Goal: Information Seeking & Learning: Check status

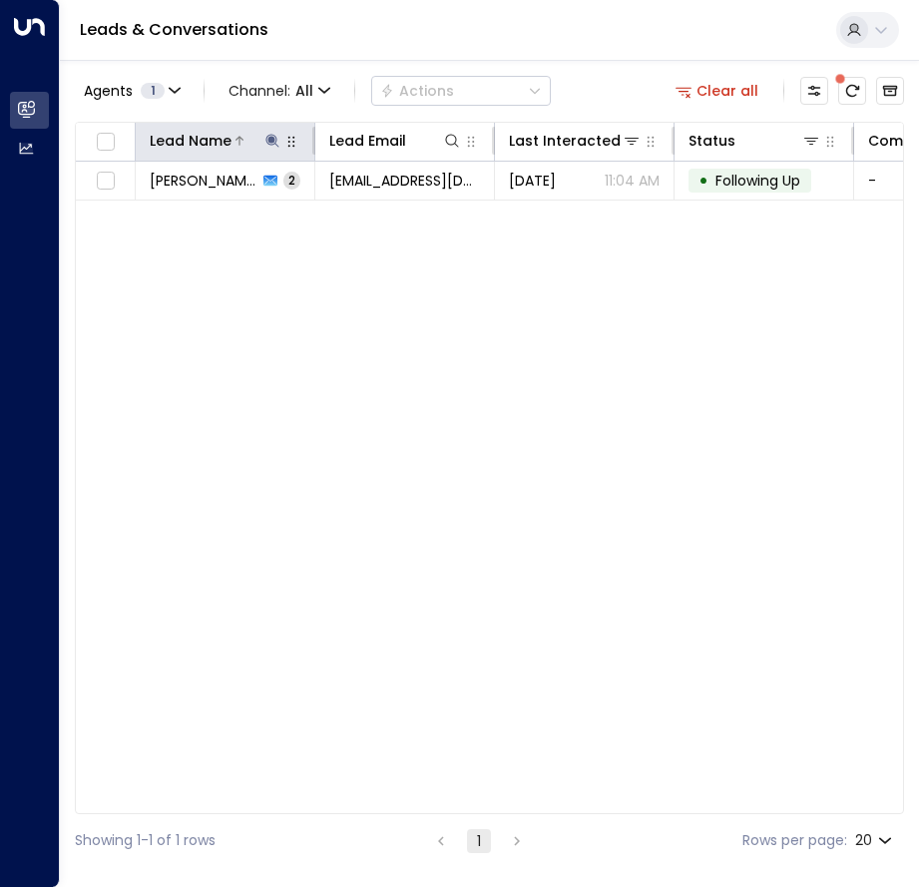
click at [273, 138] on icon at bounding box center [271, 140] width 13 height 13
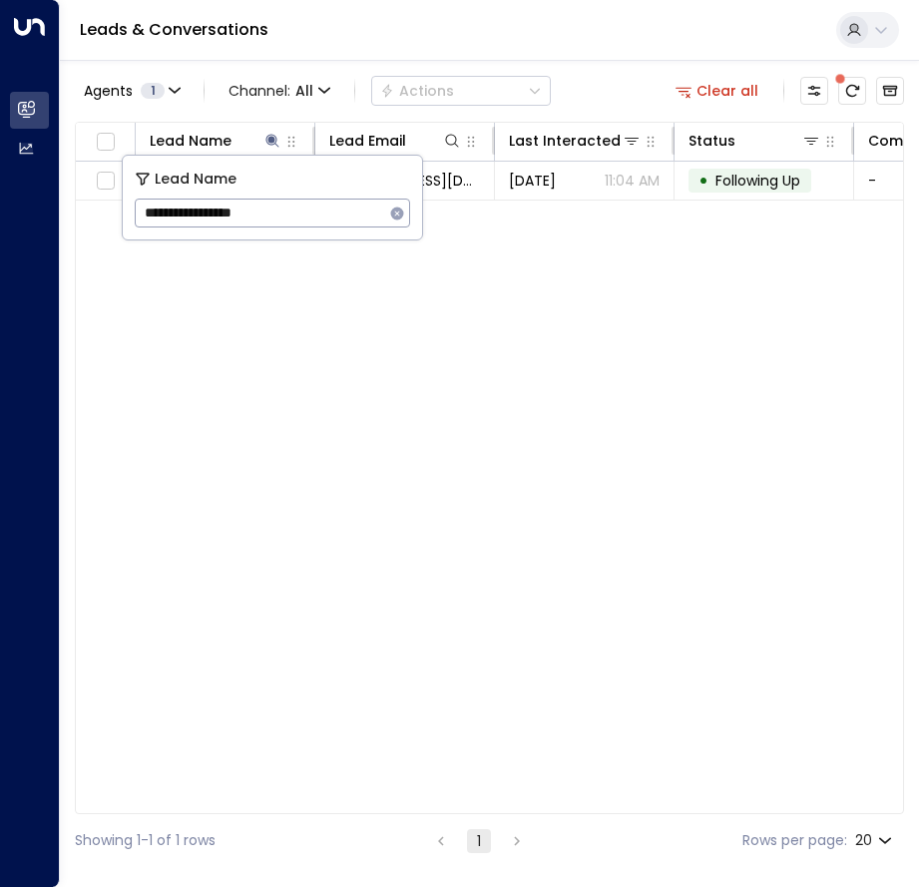
click at [396, 216] on icon "button" at bounding box center [397, 213] width 13 height 13
click at [278, 307] on div "Lead Name Lead Email Last Interacted Status Company Name Product # of people AI…" at bounding box center [489, 468] width 829 height 692
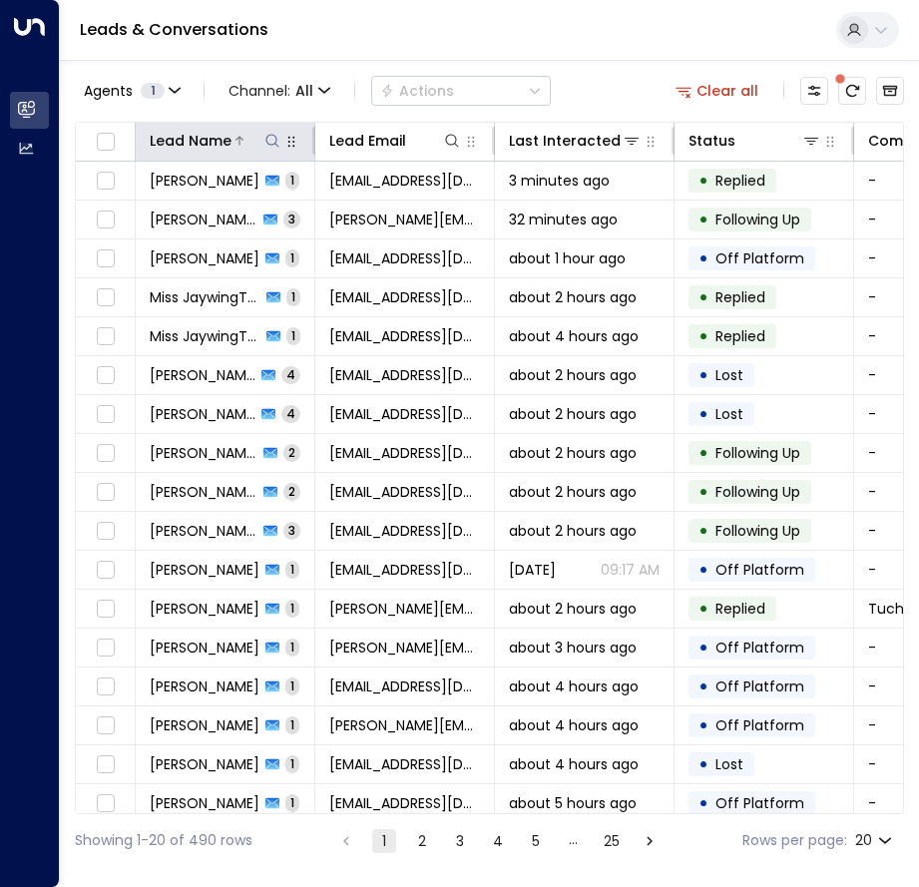
click at [192, 142] on div "Lead Name" at bounding box center [191, 141] width 82 height 24
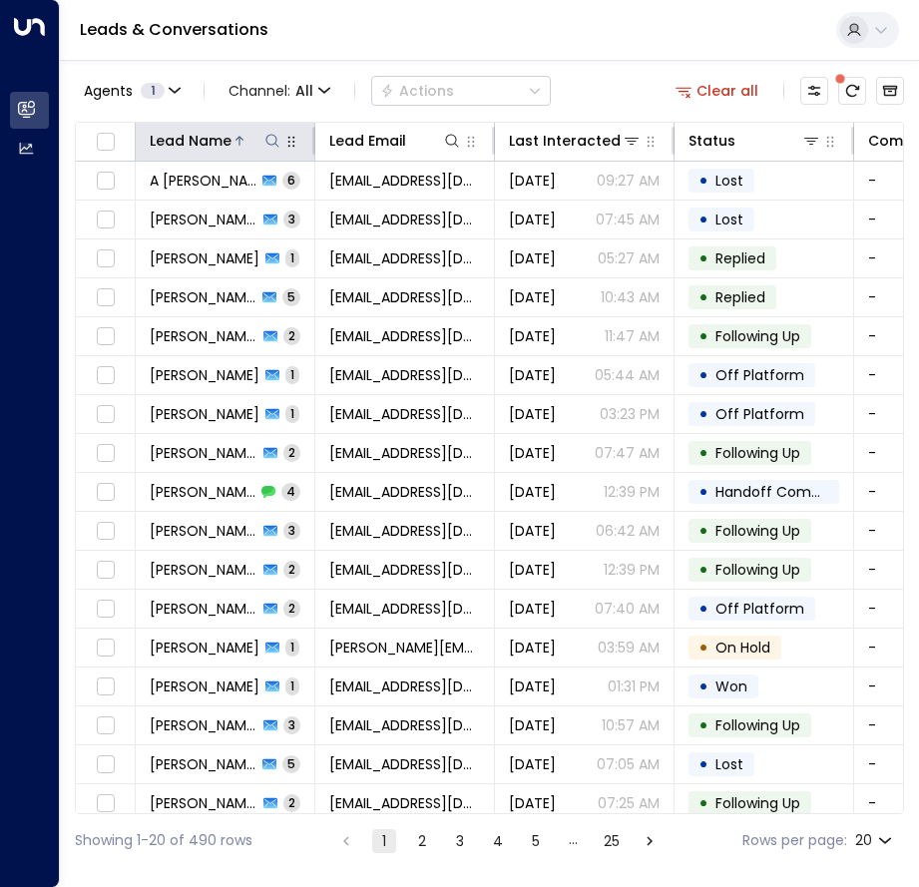
click at [270, 142] on icon at bounding box center [272, 141] width 16 height 16
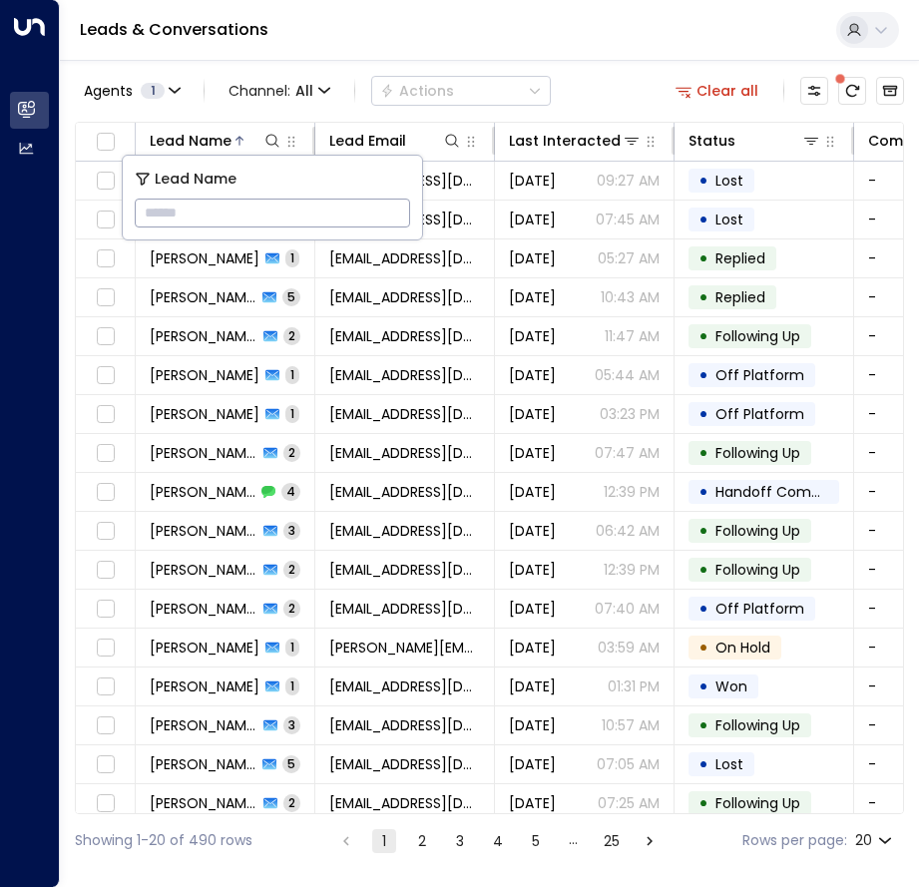
click at [188, 207] on input "text" at bounding box center [272, 213] width 275 height 37
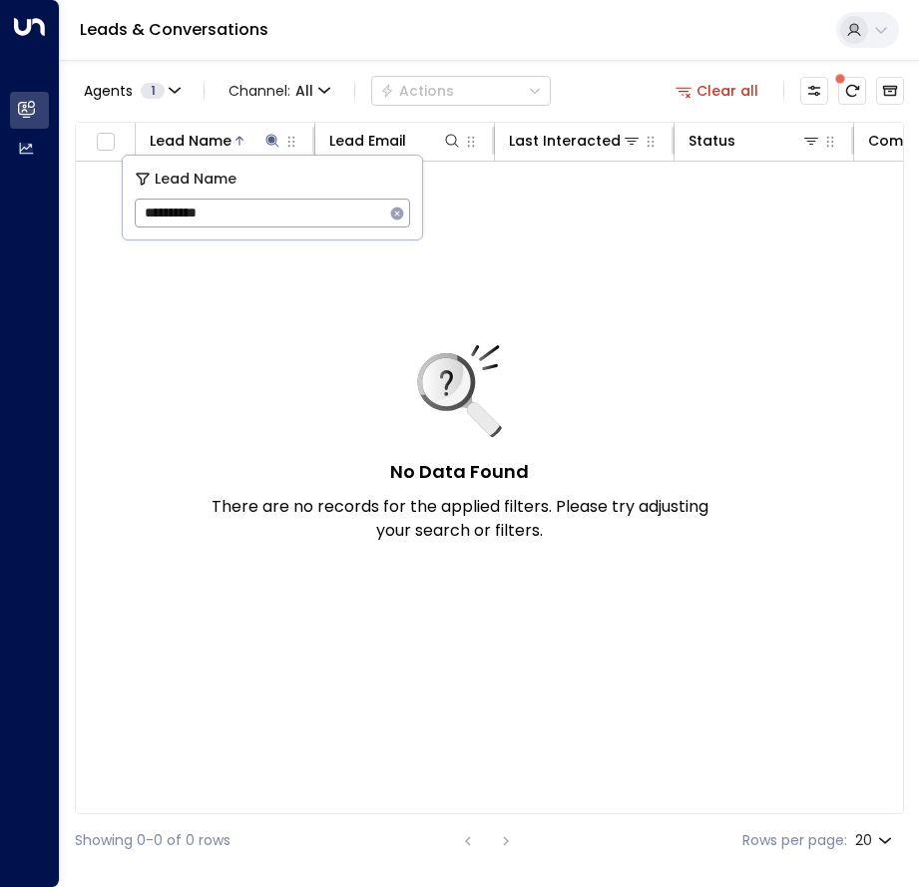
drag, startPoint x: 343, startPoint y: 212, endPoint x: 12, endPoint y: 207, distance: 331.3
click at [49, 207] on body "**********" at bounding box center [459, 433] width 919 height 867
type input "*"
paste input "**********"
type input "**********"
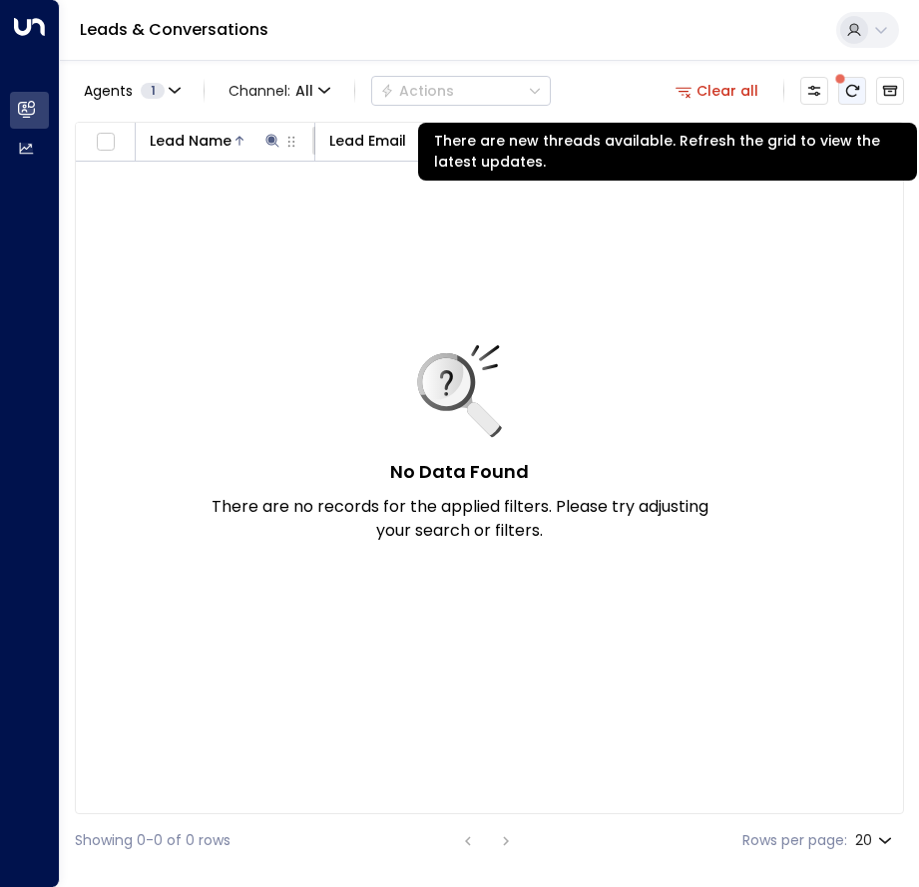
click at [850, 89] on icon "There are new threads available. Refresh the grid to view the latest updates." at bounding box center [852, 91] width 16 height 16
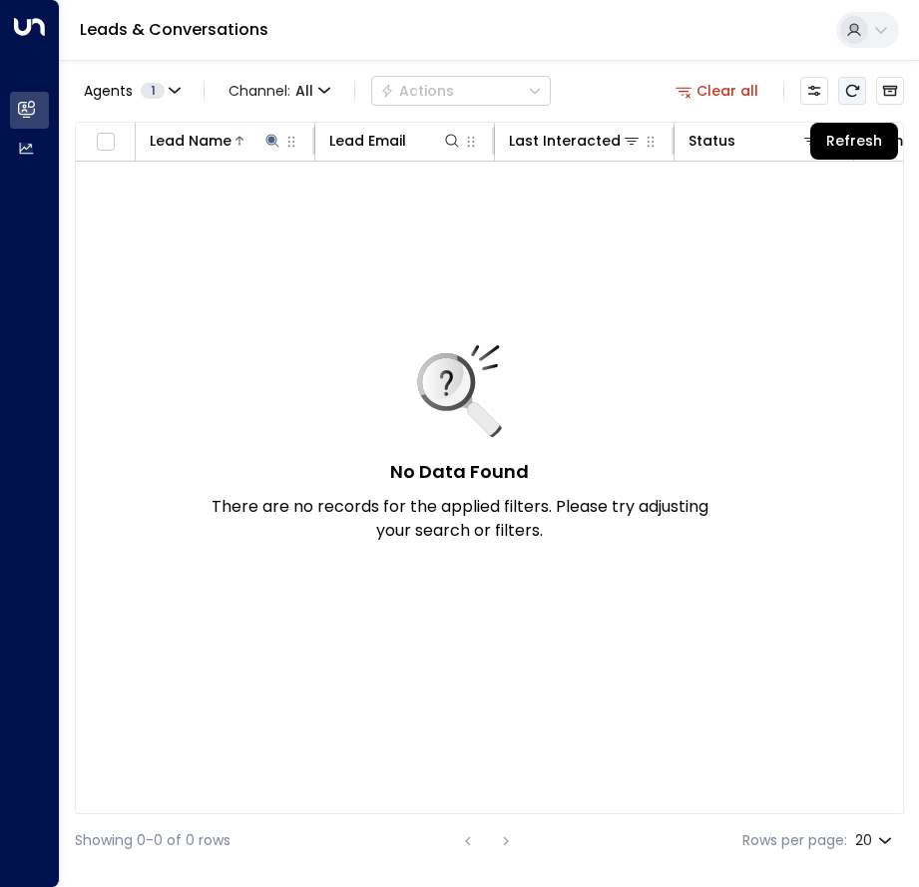
click at [850, 89] on icon "Refresh" at bounding box center [852, 91] width 16 height 16
click at [719, 88] on button "Clear all" at bounding box center [718, 91] width 100 height 28
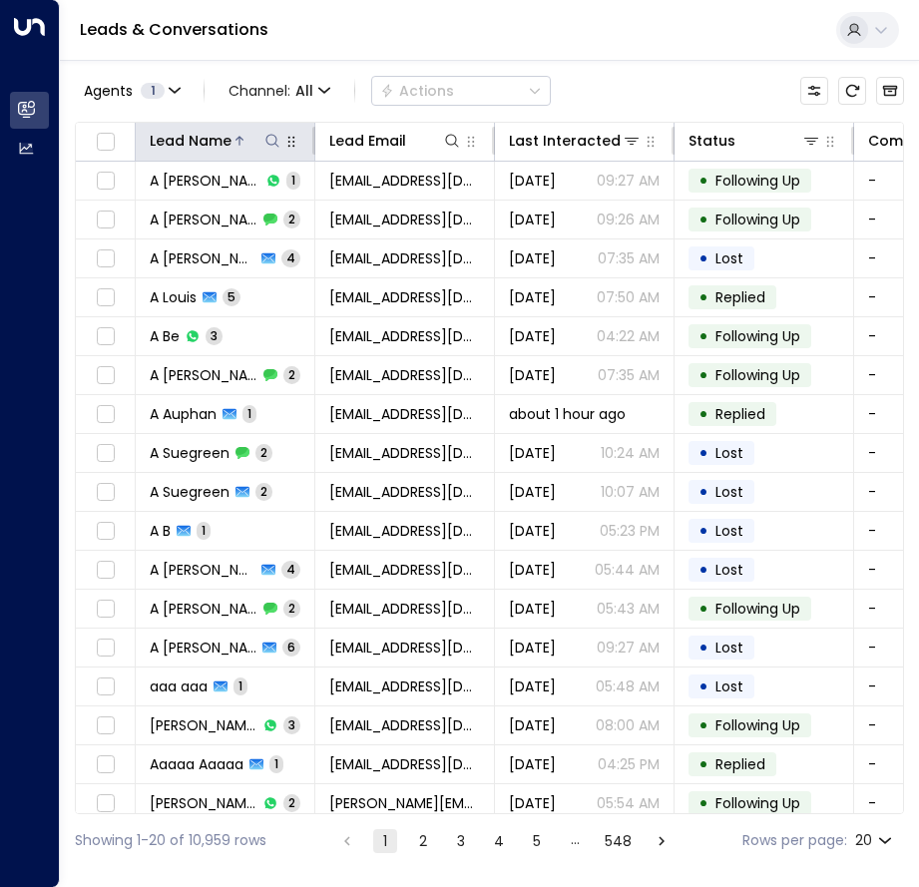
click at [275, 142] on icon at bounding box center [272, 141] width 16 height 16
type input "**********"
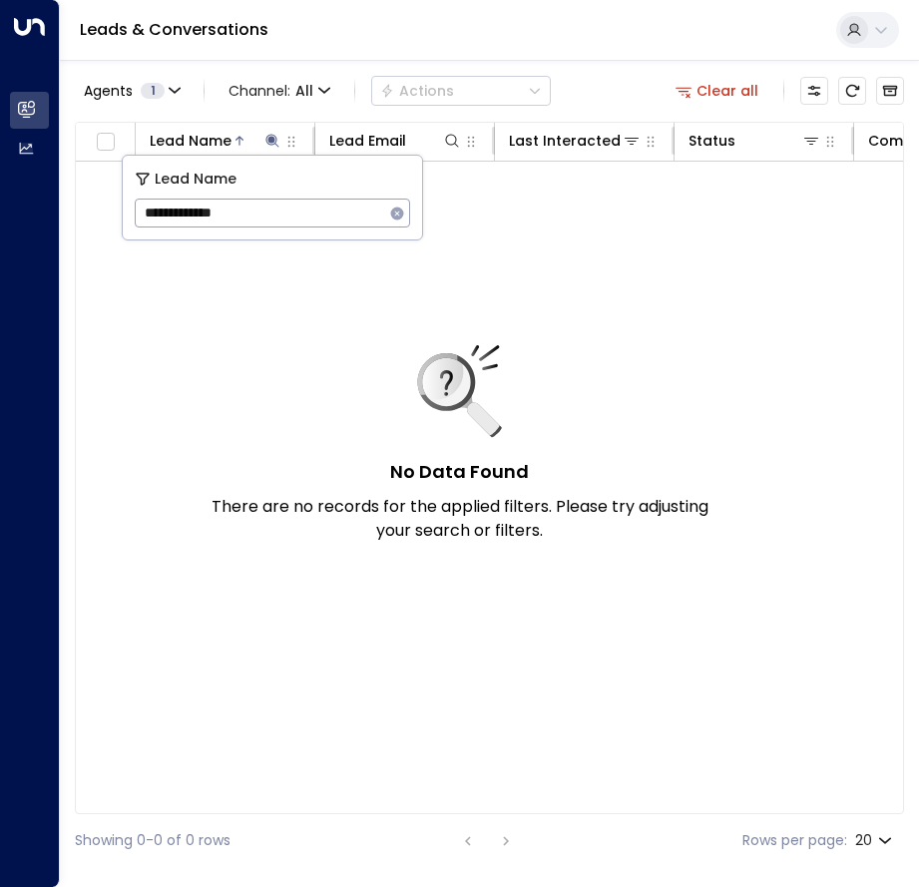
click at [395, 351] on div "No Data Found There are no records for the applied filters. Please try adjustin…" at bounding box center [460, 444] width 499 height 198
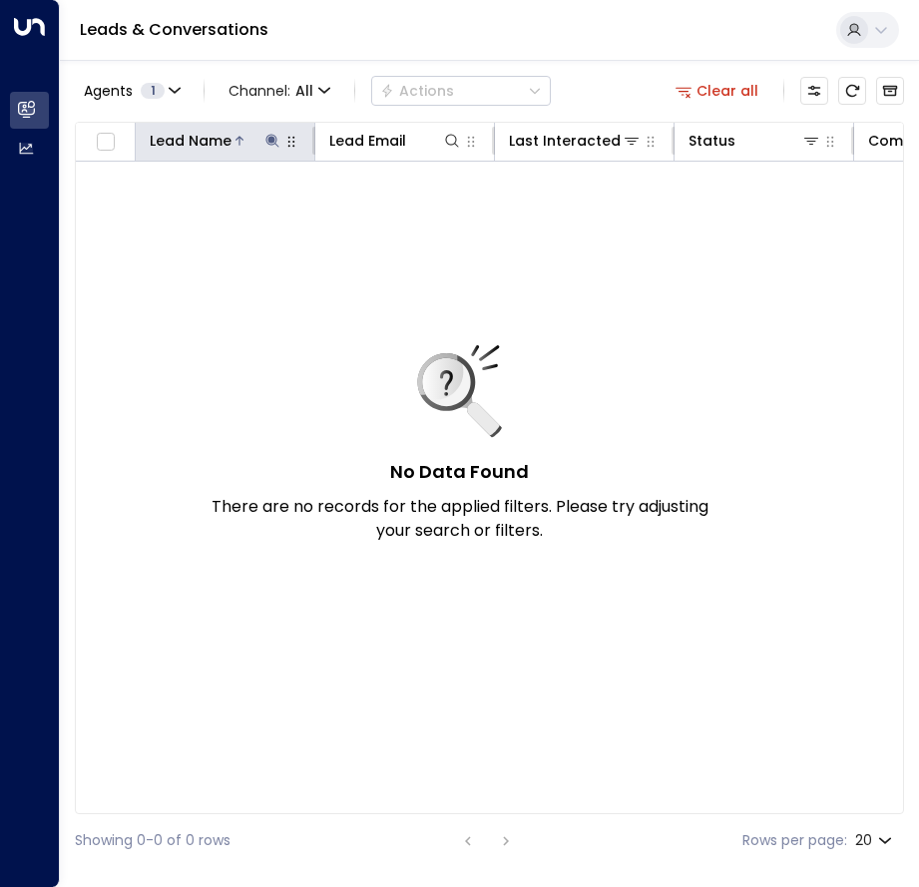
click at [268, 137] on icon at bounding box center [272, 141] width 16 height 16
click at [274, 144] on icon at bounding box center [271, 140] width 13 height 13
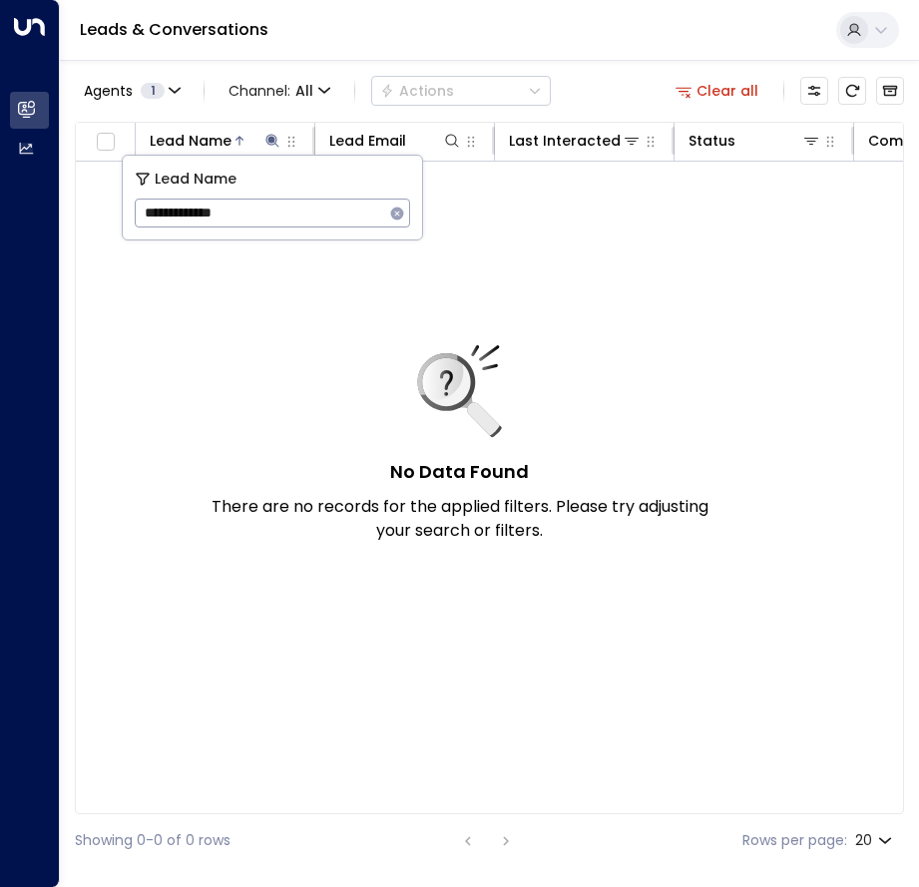
click at [397, 212] on icon "button" at bounding box center [397, 213] width 13 height 13
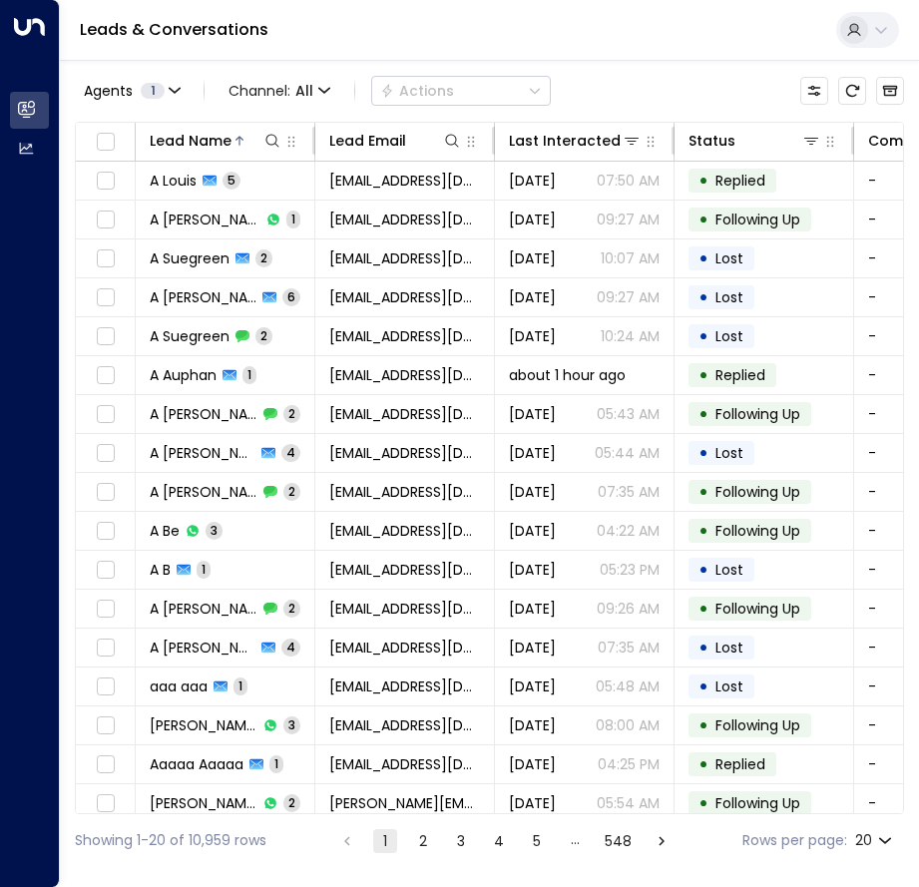
click at [572, 90] on div "Agents 1 Channel: All Actions" at bounding box center [489, 91] width 829 height 42
click at [388, 138] on div "Lead Email" at bounding box center [367, 141] width 77 height 24
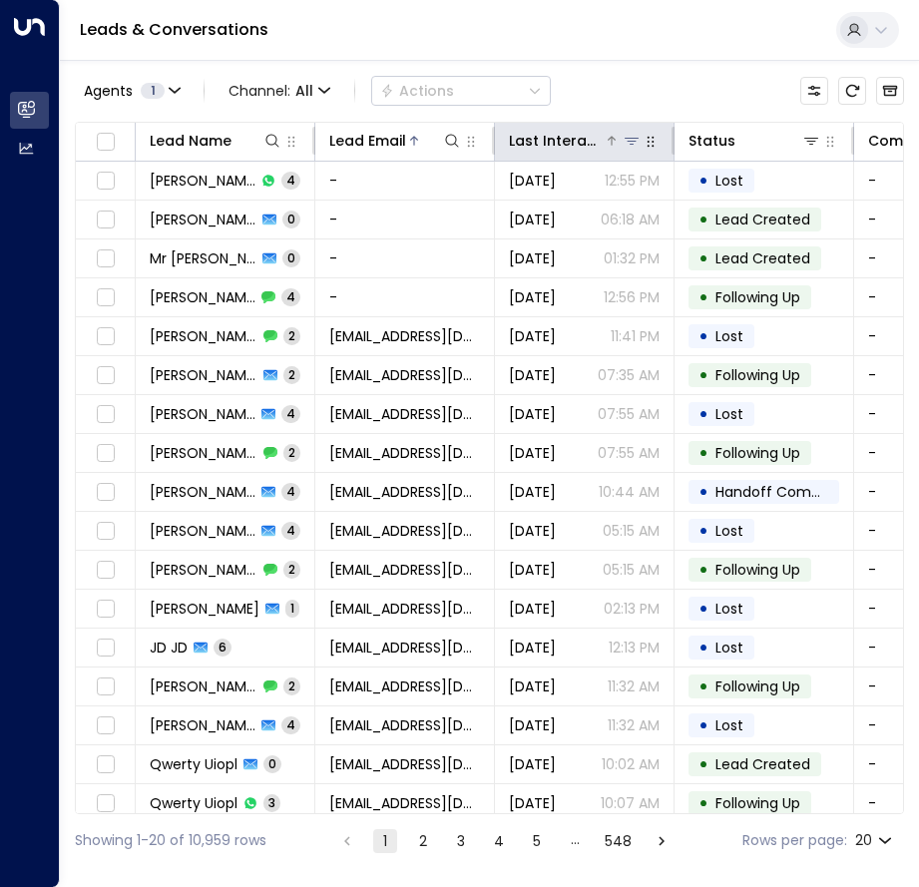
click at [555, 149] on div "Last Interacted" at bounding box center [556, 141] width 95 height 24
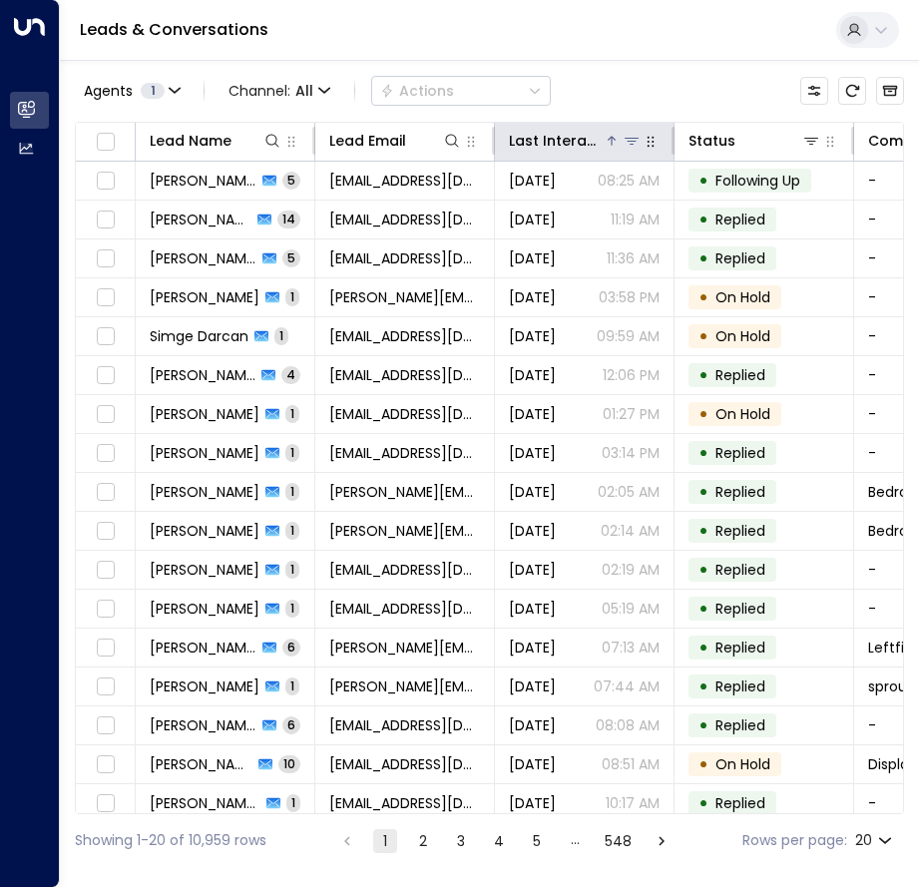
click at [559, 146] on div "Last Interacted" at bounding box center [556, 141] width 95 height 24
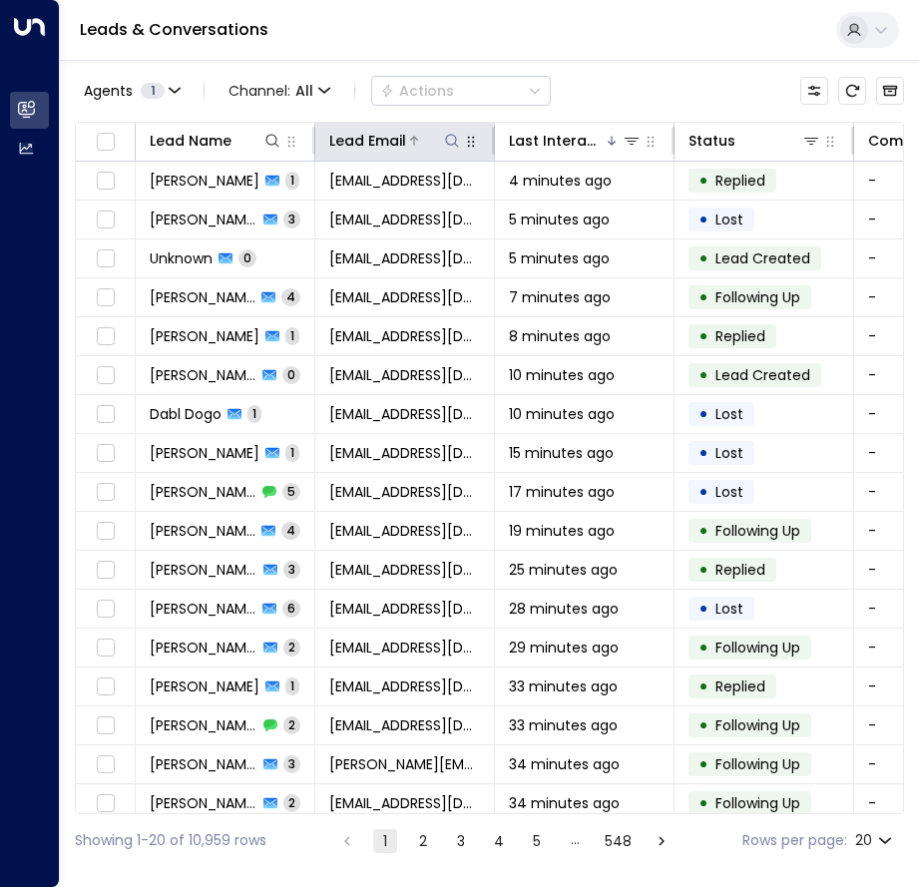
click at [451, 134] on icon at bounding box center [452, 141] width 16 height 16
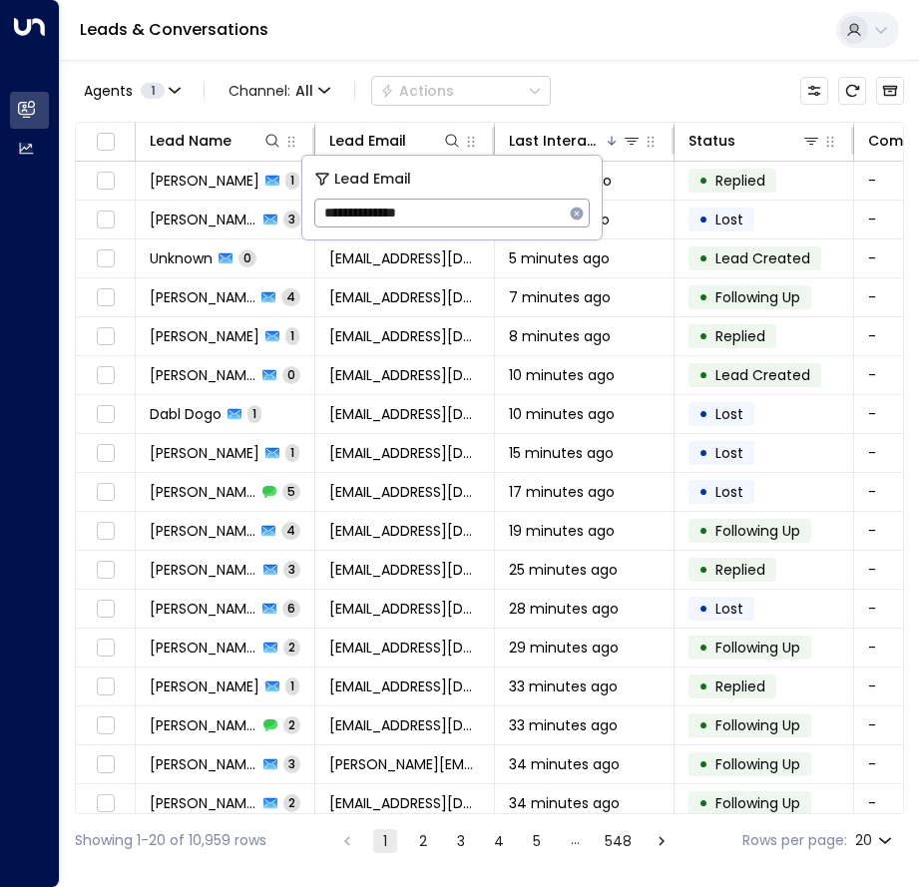
type input "**********"
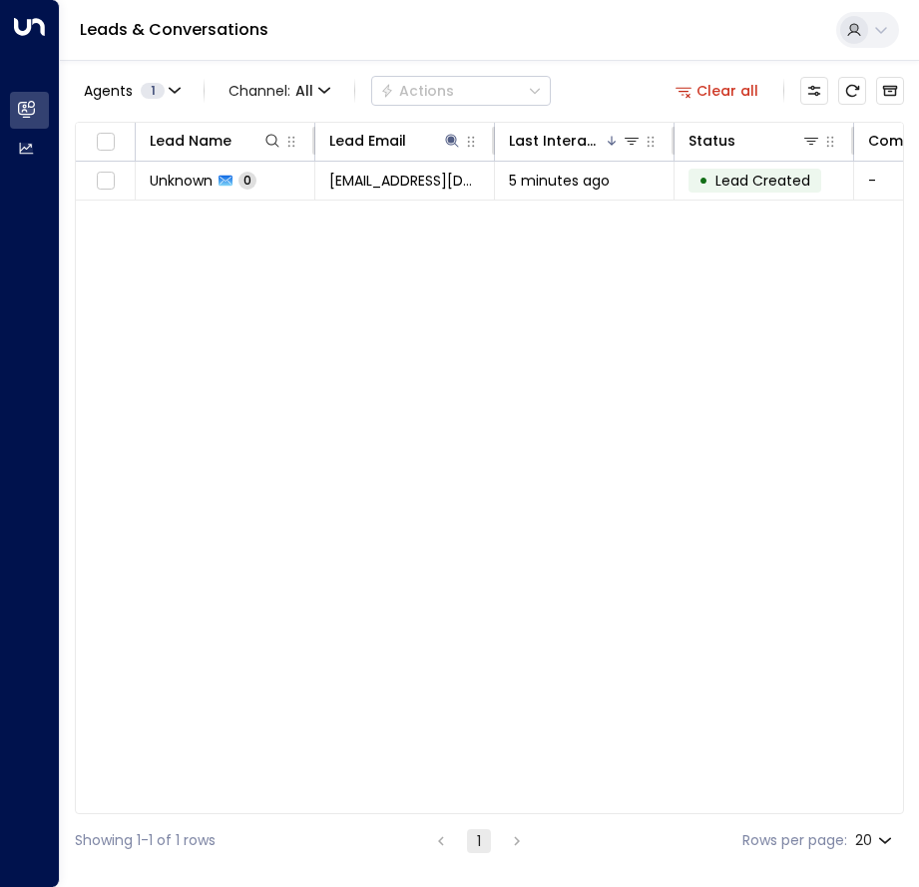
click at [328, 329] on div "Lead Name Lead Email Last Interacted Status Company Name Product # of people AI…" at bounding box center [489, 468] width 829 height 692
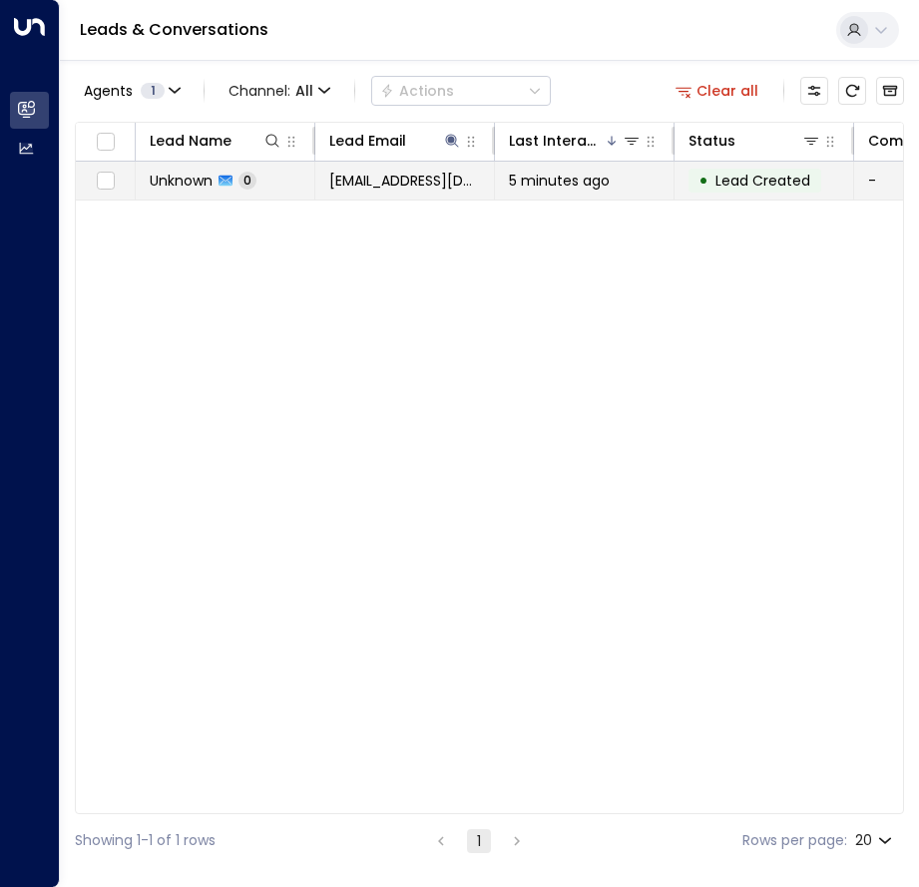
click at [257, 176] on td "Unknown 0" at bounding box center [226, 181] width 180 height 38
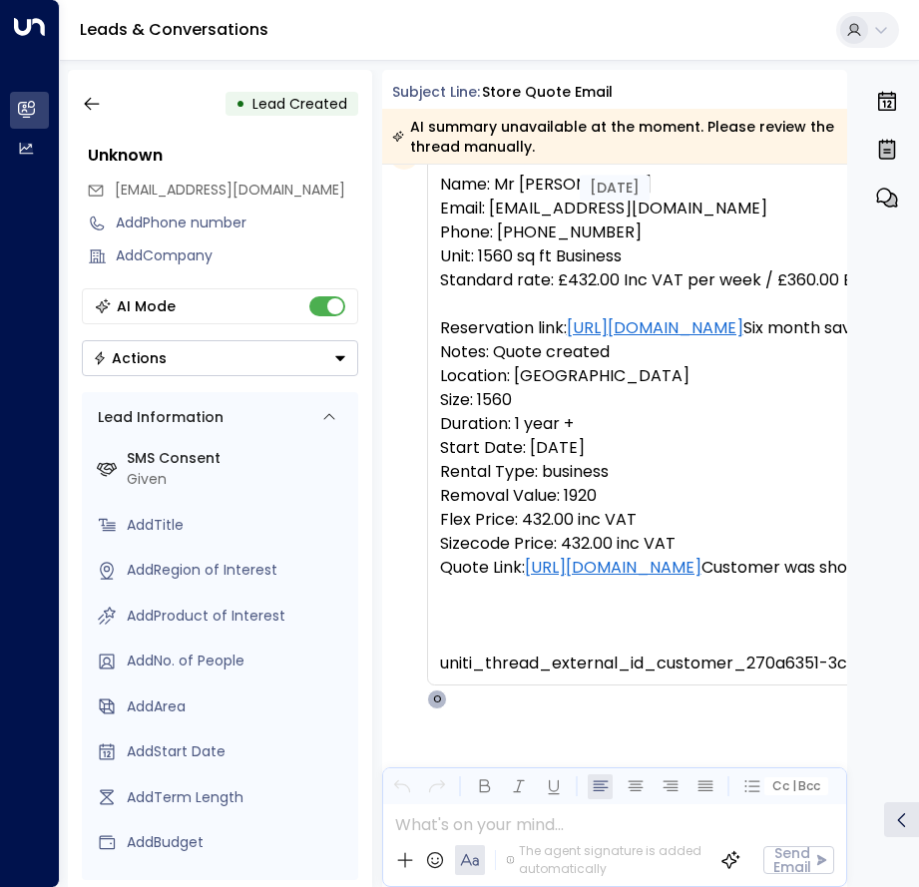
scroll to position [84, 0]
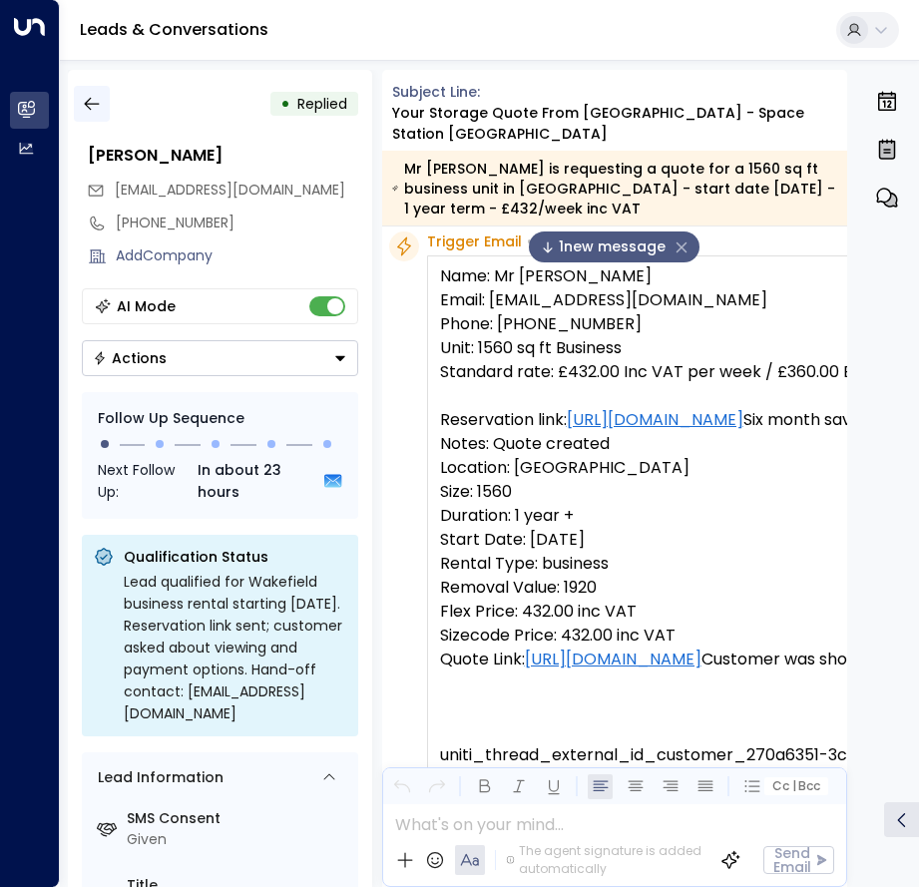
click at [97, 113] on icon "button" at bounding box center [92, 104] width 20 height 20
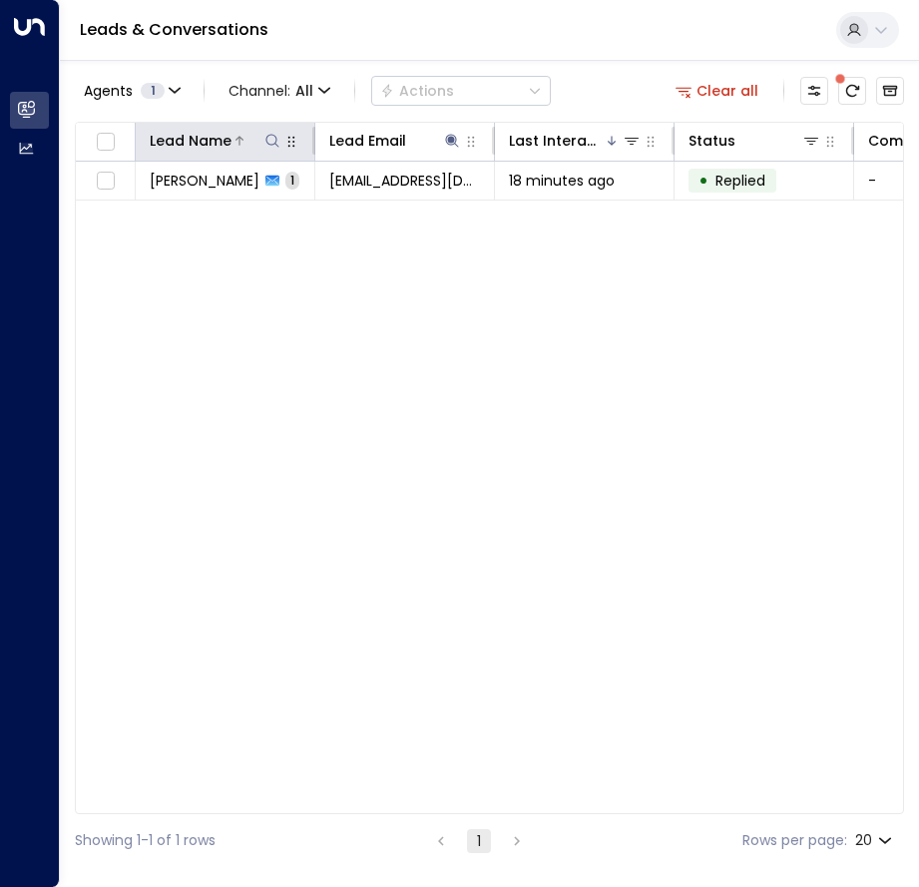
click at [271, 140] on icon at bounding box center [272, 141] width 16 height 16
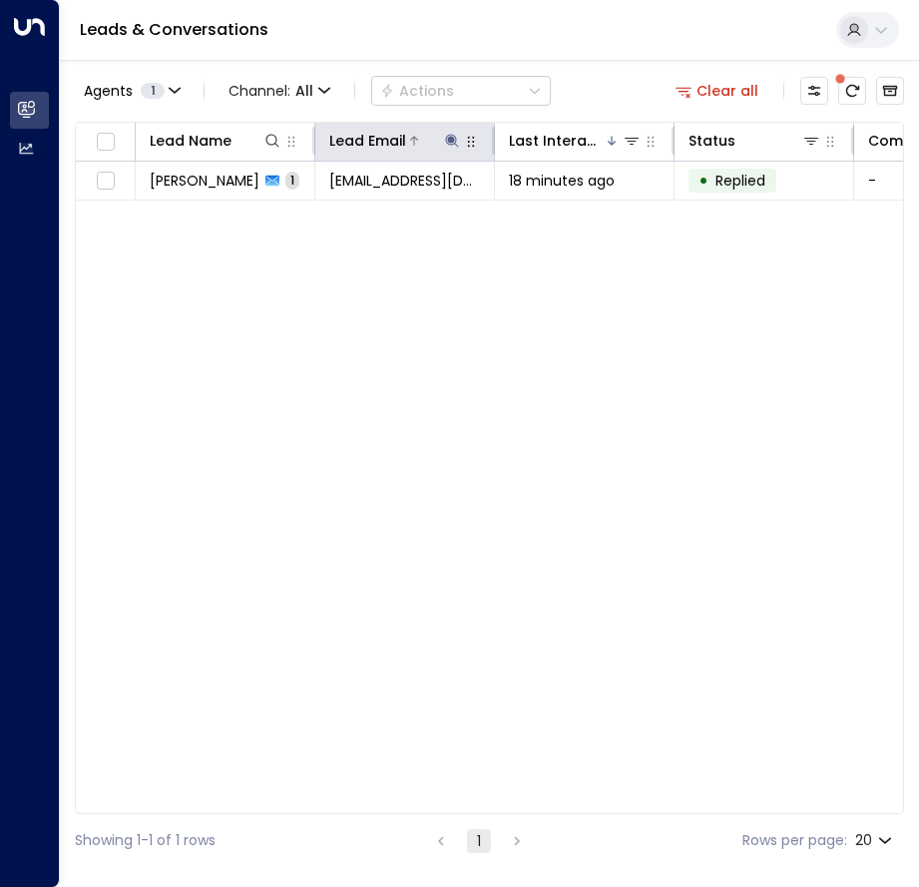
click at [453, 139] on icon at bounding box center [451, 140] width 13 height 13
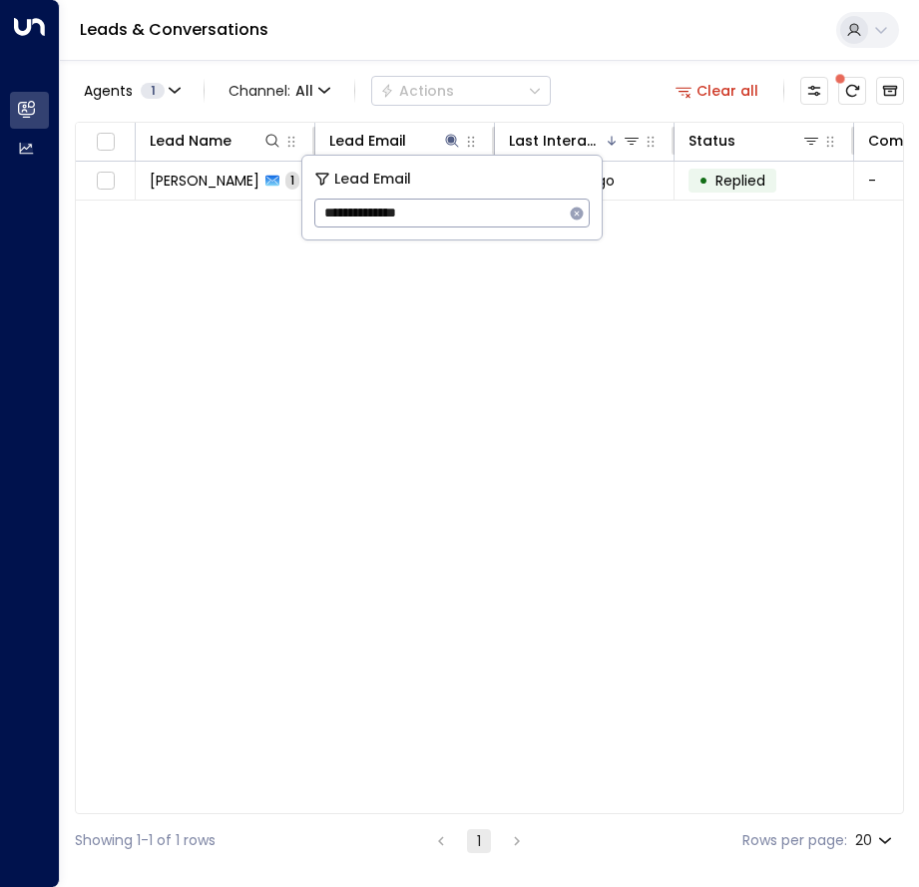
click at [578, 216] on icon "button" at bounding box center [577, 213] width 13 height 13
click at [425, 293] on div "Lead Name Lead Email Last Interacted Status Company Name Product # of people AI…" at bounding box center [489, 468] width 829 height 692
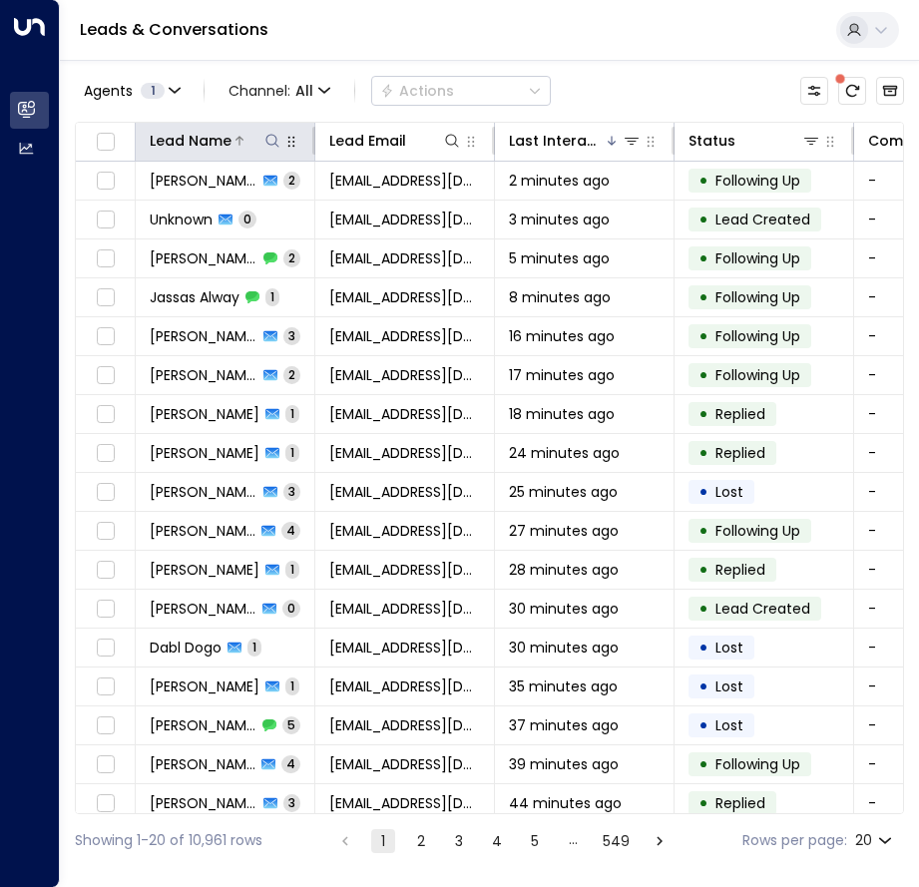
click at [271, 141] on icon at bounding box center [272, 141] width 16 height 16
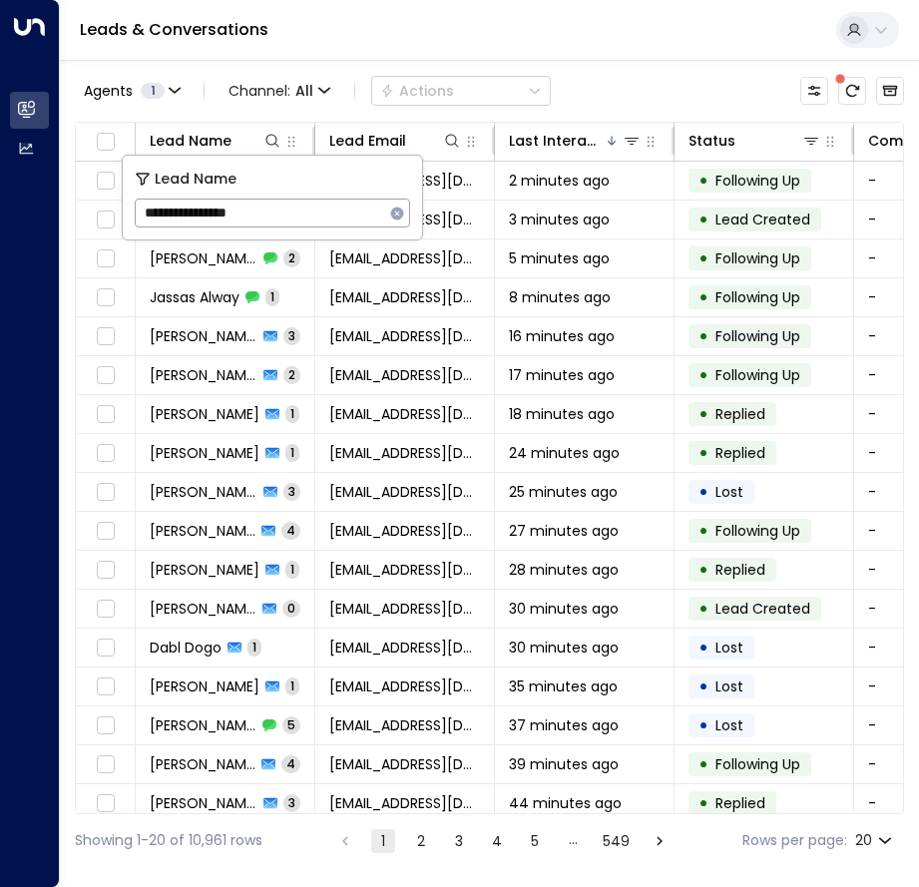
type input "**********"
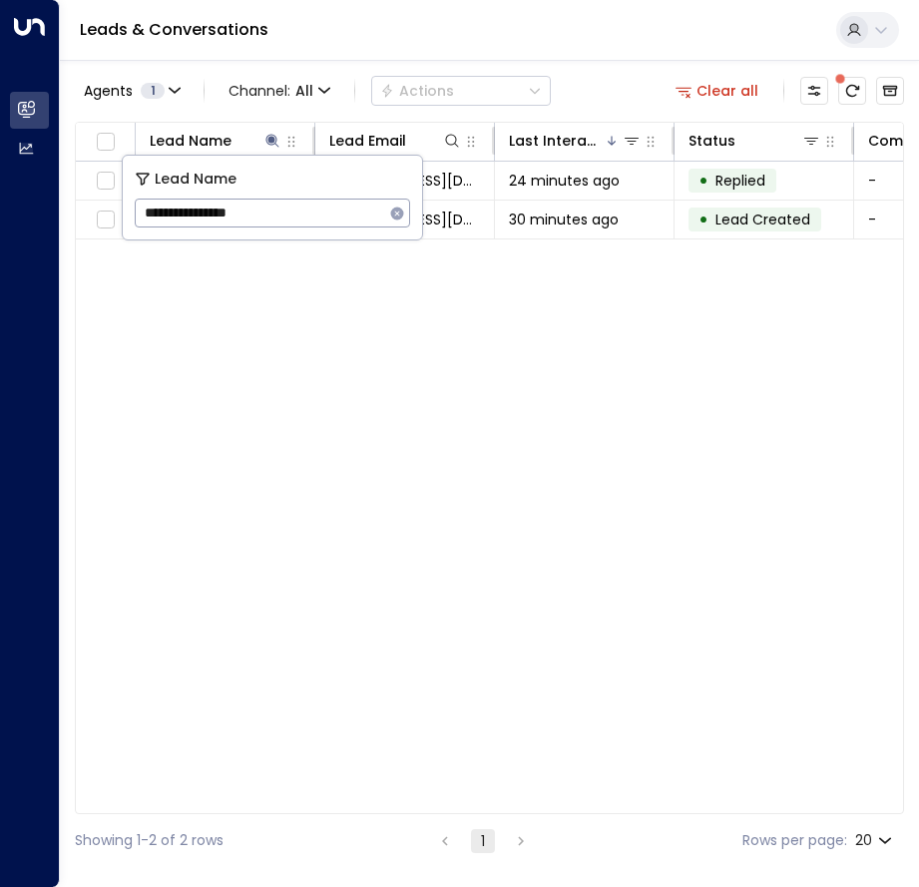
click at [280, 349] on div "Lead Name Lead Email Last Interacted Status Company Name Product # of people AI…" at bounding box center [489, 468] width 829 height 692
